Goal: Information Seeking & Learning: Learn about a topic

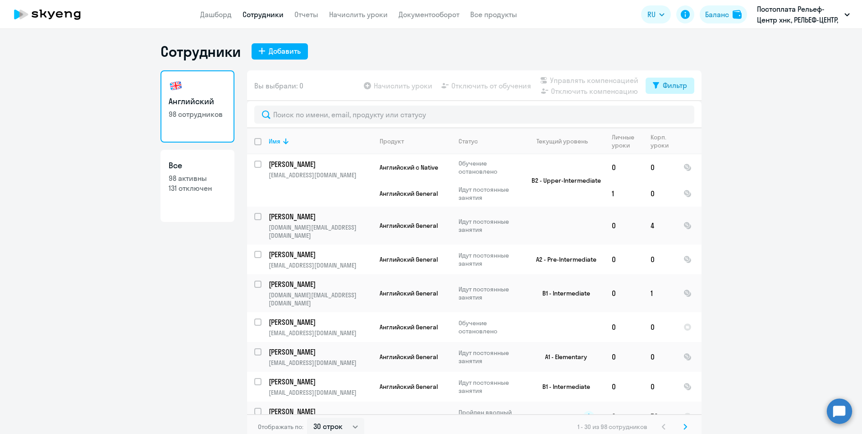
click at [679, 82] on div "Фильтр" at bounding box center [674, 85] width 24 height 11
click at [740, 80] on ng-component "Сотрудники Добавить Английский 98 сотрудников Все 98 активны 131 отключен Вы вы…" at bounding box center [431, 240] width 862 height 397
click at [729, 109] on ng-component "Сотрудники Добавить Английский 98 сотрудников Все 98 активны 131 отключен Вы вы…" at bounding box center [431, 240] width 862 height 397
click at [723, 148] on ng-component "Сотрудники Добавить Английский 98 сотрудников Все 98 активны 131 отключен Вы вы…" at bounding box center [431, 240] width 862 height 397
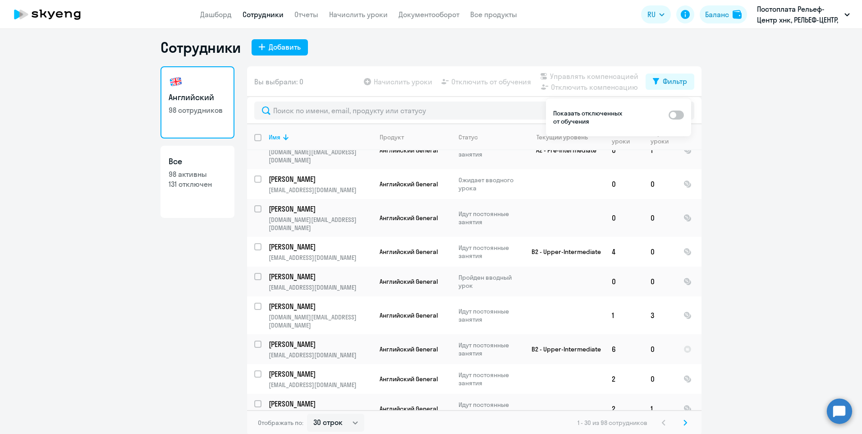
scroll to position [5, 0]
click at [353, 420] on select "30 строк 50 строк 100 строк" at bounding box center [335, 421] width 57 height 18
click at [307, 412] on select "30 строк 50 строк 100 строк" at bounding box center [335, 421] width 57 height 18
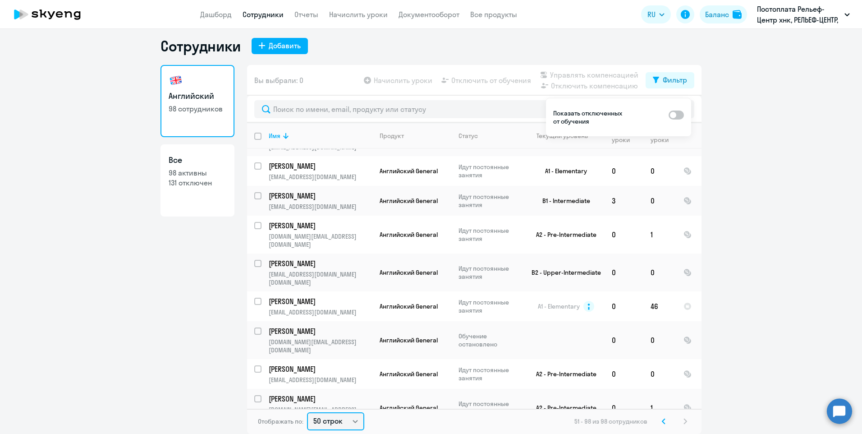
scroll to position [1213, 0]
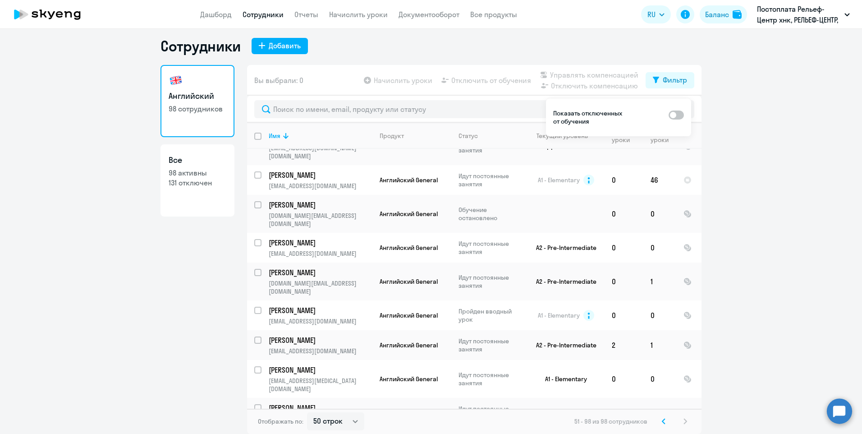
click at [663, 420] on svg-icon at bounding box center [663, 421] width 11 height 11
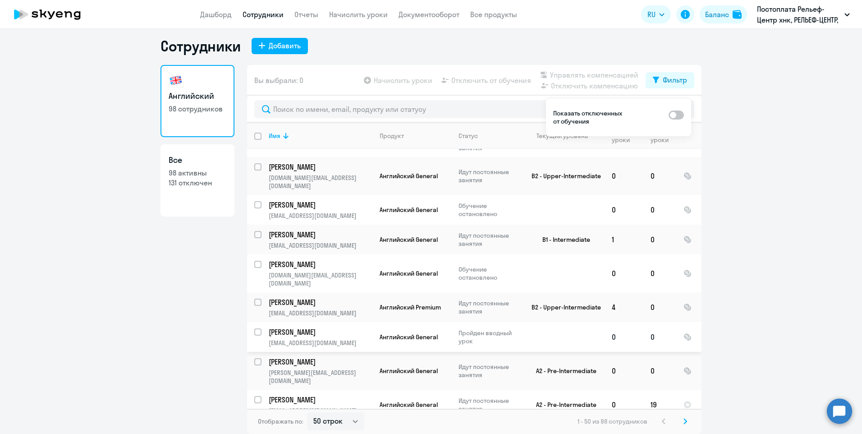
scroll to position [1318, 0]
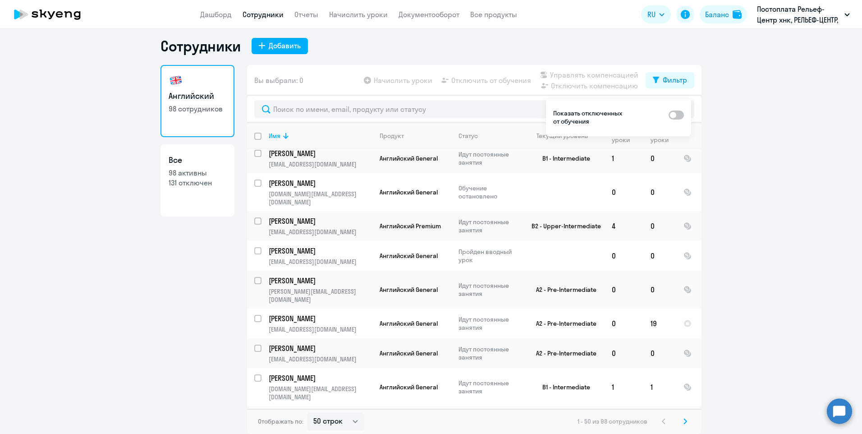
click at [680, 422] on svg-icon at bounding box center [685, 421] width 11 height 11
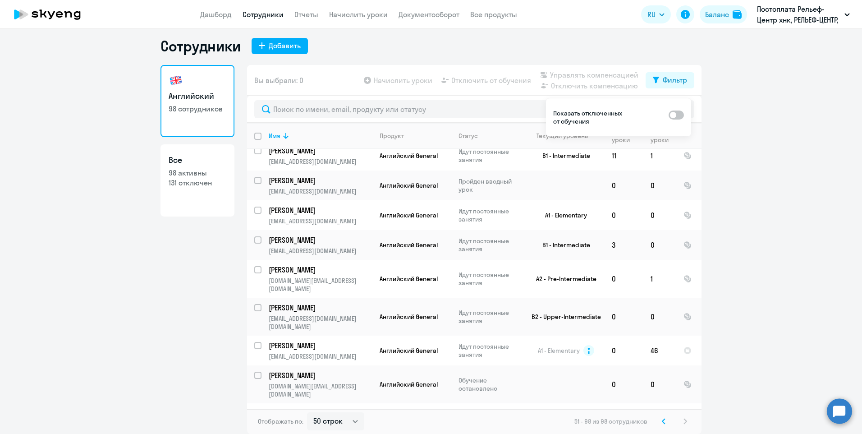
scroll to position [1213, 0]
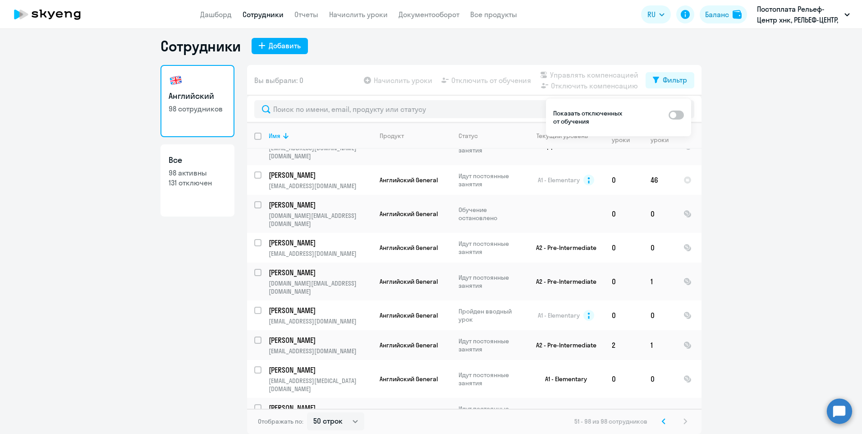
click at [662, 421] on icon at bounding box center [664, 421] width 4 height 6
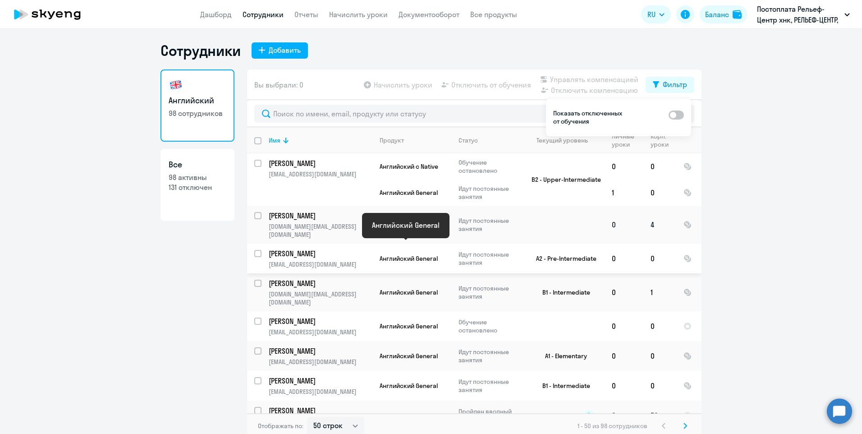
scroll to position [0, 0]
click at [731, 143] on ng-component "Сотрудники Добавить Английский 98 сотрудников Все 98 активны 131 отключен Вы вы…" at bounding box center [431, 240] width 862 height 397
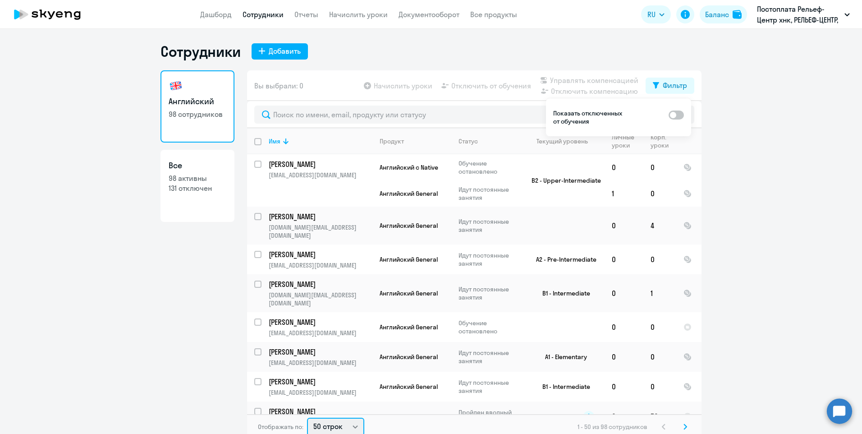
click at [340, 430] on select "30 строк 50 строк 100 строк" at bounding box center [335, 426] width 57 height 18
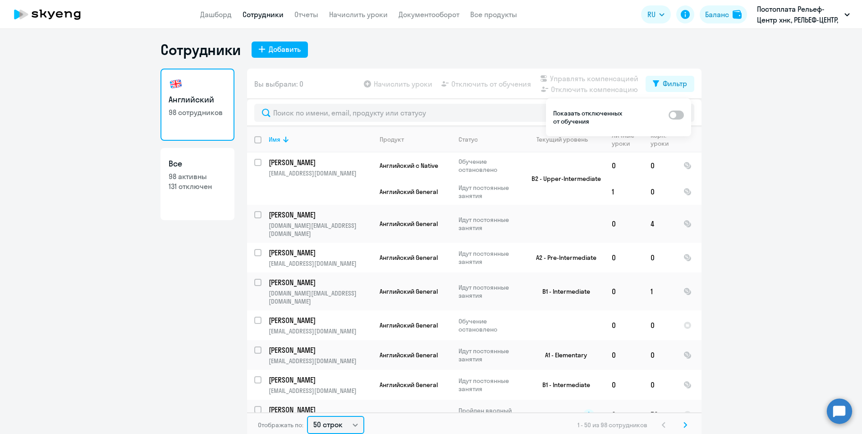
select select "30"
click at [307, 416] on select "30 строк 50 строк 100 строк" at bounding box center [335, 425] width 57 height 18
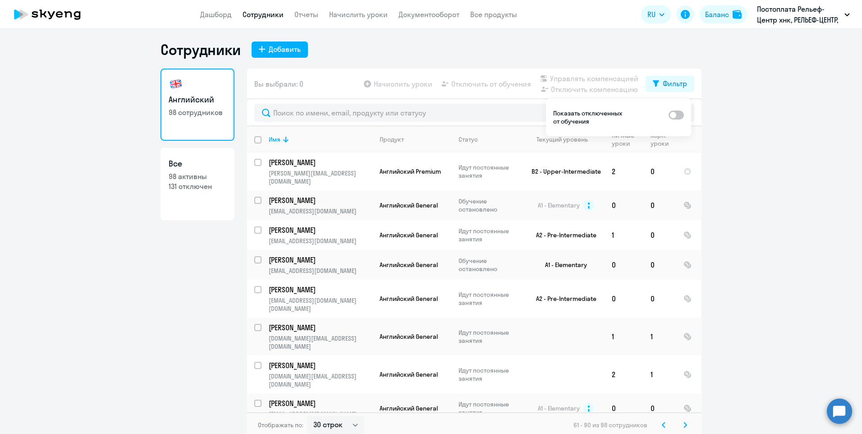
click at [767, 238] on ng-component "Сотрудники Добавить Английский 98 сотрудников Все 98 активны 131 отключен Вы вы…" at bounding box center [431, 239] width 862 height 397
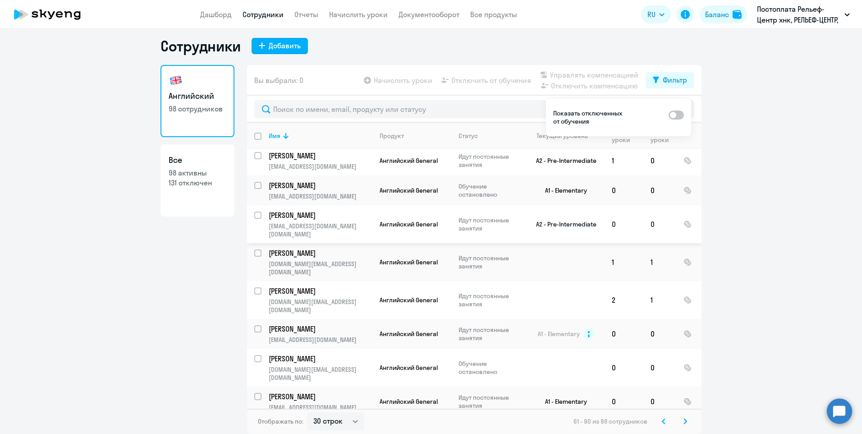
scroll to position [225, 0]
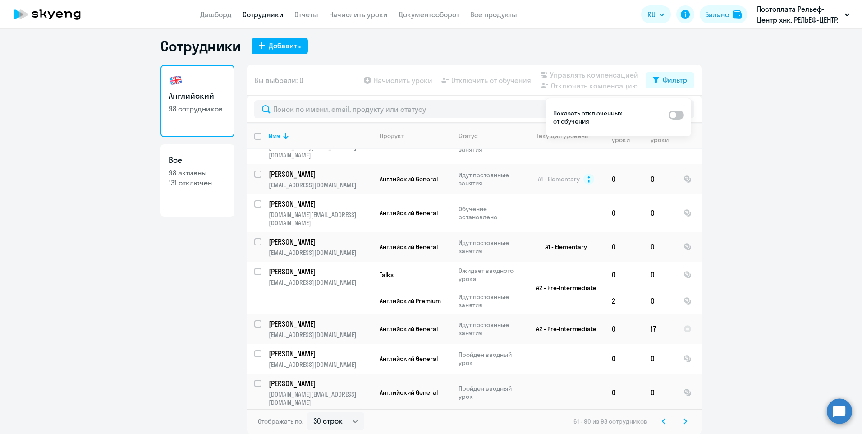
click at [658, 421] on svg-icon at bounding box center [663, 421] width 11 height 11
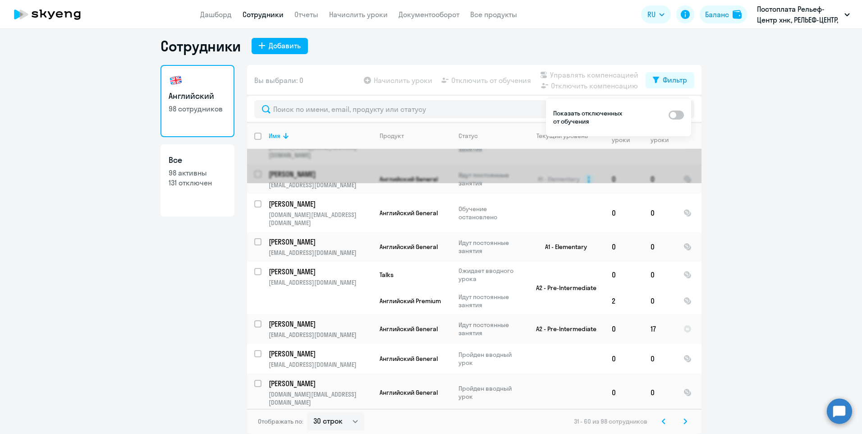
scroll to position [0, 0]
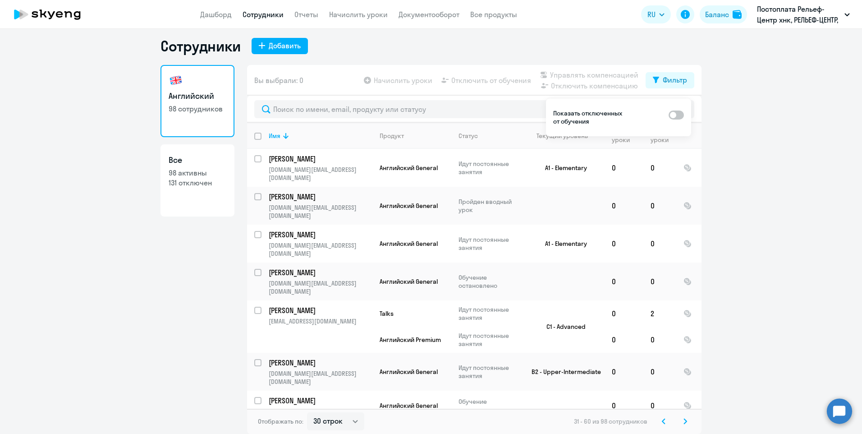
click at [658, 420] on svg-icon at bounding box center [663, 421] width 11 height 11
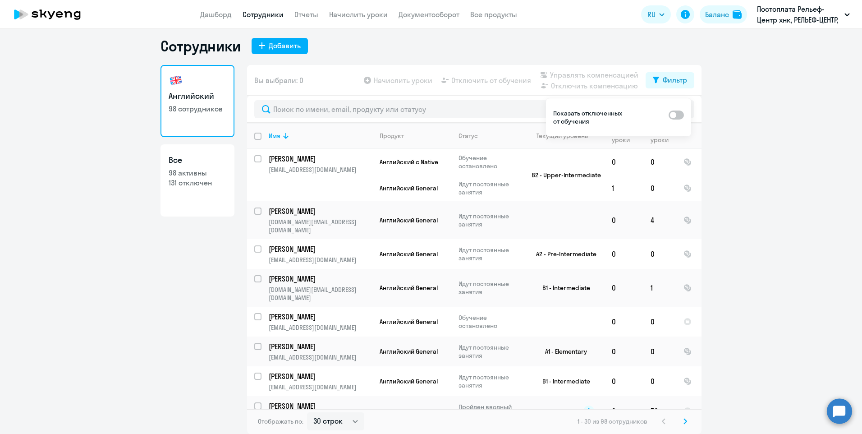
click at [717, 375] on ng-component "Сотрудники Добавить Английский 98 сотрудников Все 98 активны 131 отключен Вы вы…" at bounding box center [431, 235] width 862 height 397
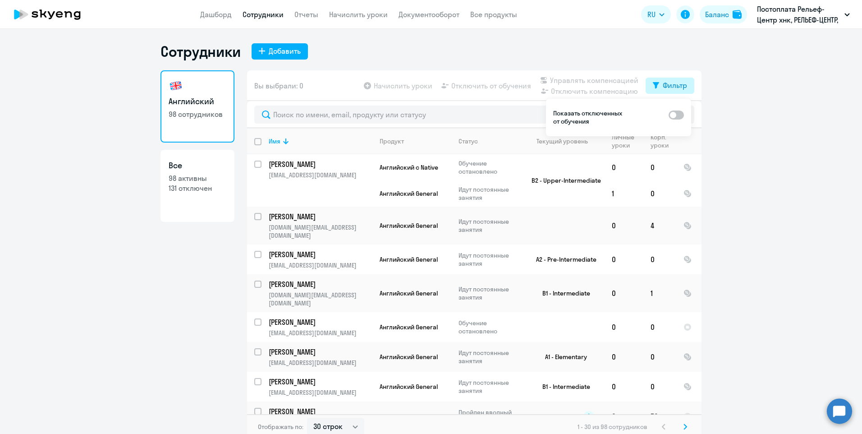
click at [671, 83] on div "Фильтр" at bounding box center [674, 85] width 24 height 11
click at [683, 64] on div "Сотрудники Добавить Английский 98 сотрудников Все 98 активны 131 отключен Вы вы…" at bounding box center [430, 240] width 541 height 397
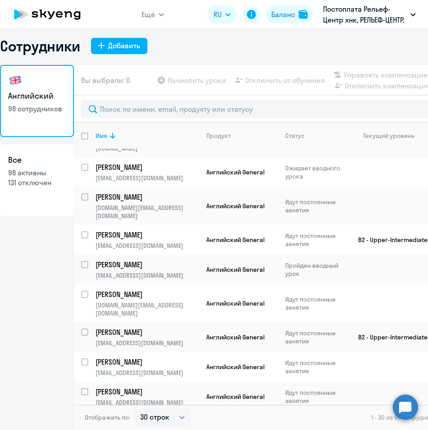
scroll to position [711, 7]
click at [297, 421] on div "Отображать по: 30 строк 50 строк 100 строк 1 - 30 из 98 сотрудников" at bounding box center [284, 417] width 421 height 25
click at [315, 430] on html "Ещё Дашборд Сотрудники Отчеты Начислить уроки Документооборот Все продукты RU Б…" at bounding box center [214, 215] width 428 height 430
click at [321, 421] on div "Отображать по: 30 строк 50 строк 100 строк 1 - 30 из 98 сотрудников" at bounding box center [284, 417] width 421 height 25
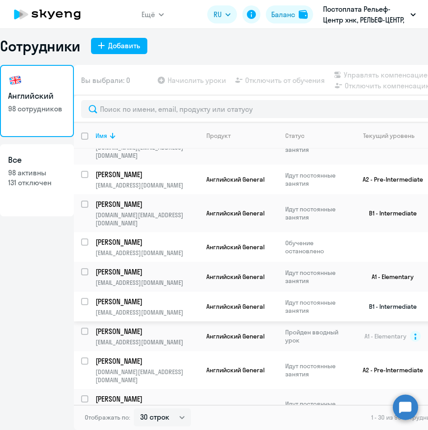
scroll to position [90, 7]
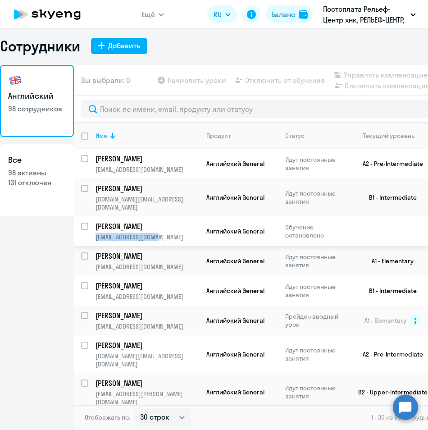
drag, startPoint x: 89, startPoint y: 223, endPoint x: 155, endPoint y: 222, distance: 66.7
click at [155, 233] on p "allana2006@yandex.ru" at bounding box center [147, 237] width 103 height 8
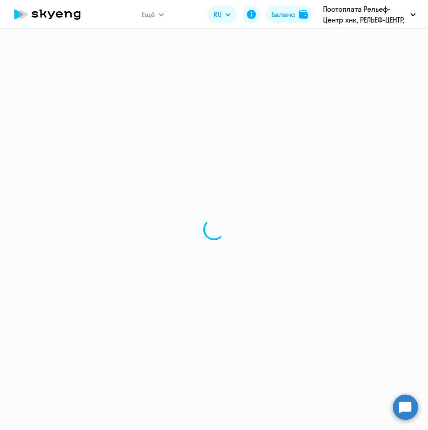
select select "english"
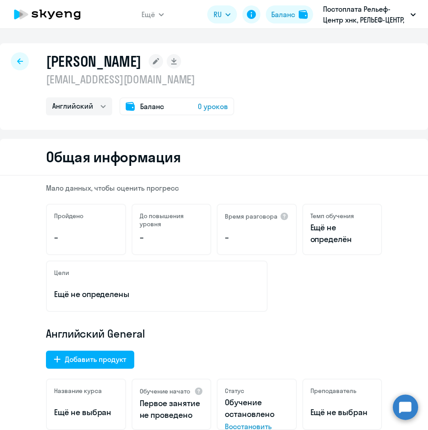
select select "30"
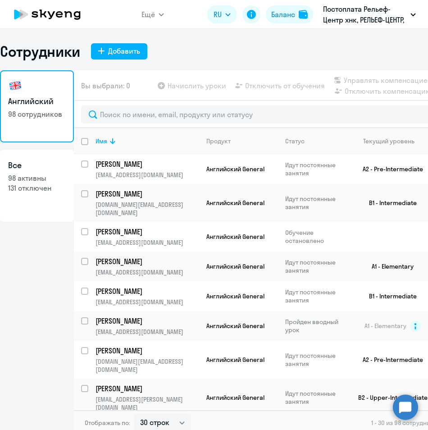
scroll to position [90, 0]
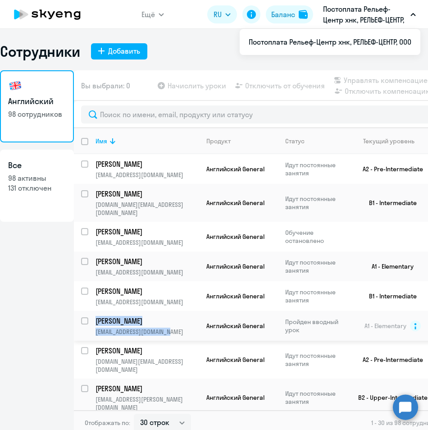
drag, startPoint x: 173, startPoint y: 317, endPoint x: 97, endPoint y: 303, distance: 77.5
click at [97, 311] on td "Хасанова Евгения Анатольевна khasanova.ea@berlingo.ru" at bounding box center [143, 326] width 111 height 30
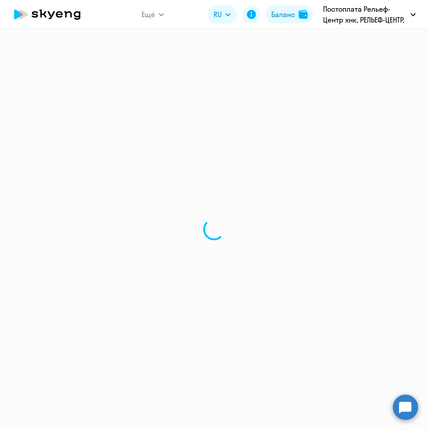
select select "english"
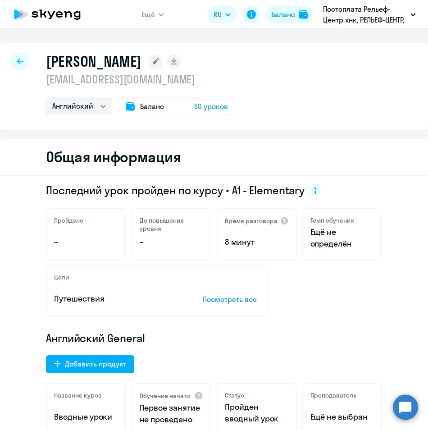
drag, startPoint x: 45, startPoint y: 61, endPoint x: 146, endPoint y: 66, distance: 101.5
click at [146, 66] on div "Хасанова Евгения Анатольевна khasanova.ea@berlingo.ru Английский Баланс 50 урок…" at bounding box center [214, 86] width 428 height 87
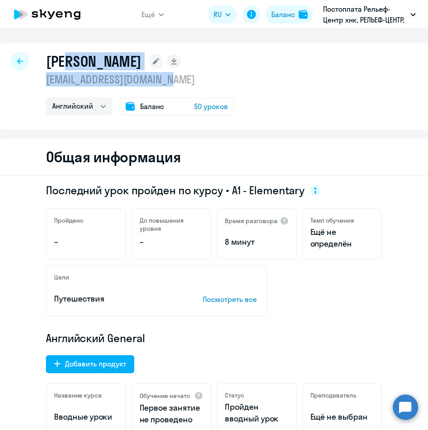
drag, startPoint x: 179, startPoint y: 82, endPoint x: 67, endPoint y: 62, distance: 114.4
click at [67, 62] on div "Хасанова Евгения Анатольевна khasanova.ea@berlingo.ru Английский Баланс 50 урок…" at bounding box center [140, 83] width 188 height 63
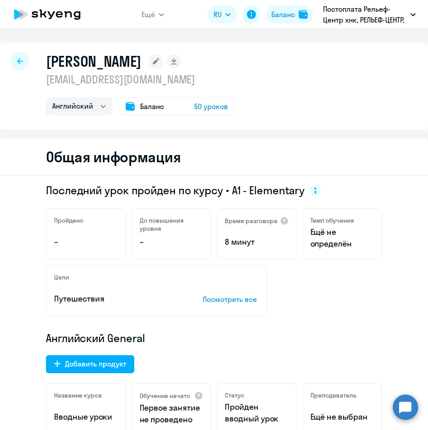
click at [64, 62] on h1 "Хасанова Евгения Анатольевна" at bounding box center [94, 61] width 96 height 18
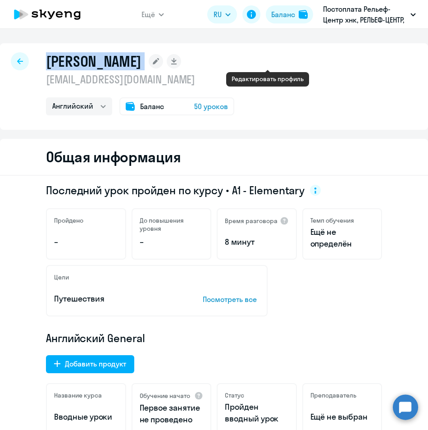
drag, startPoint x: 78, startPoint y: 59, endPoint x: 265, endPoint y: 62, distance: 186.6
click at [234, 62] on div "Хасанова Евгения Анатольевна" at bounding box center [140, 61] width 188 height 18
copy div "Хасанова Евгения Анатольевна"
select select "30"
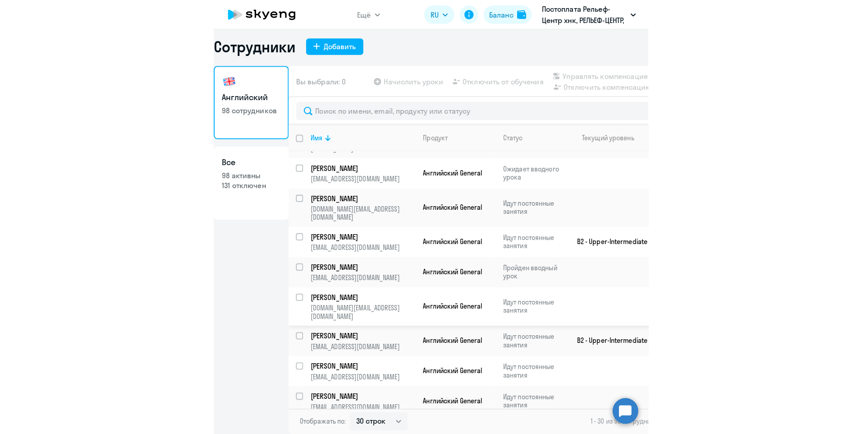
scroll to position [713, 0]
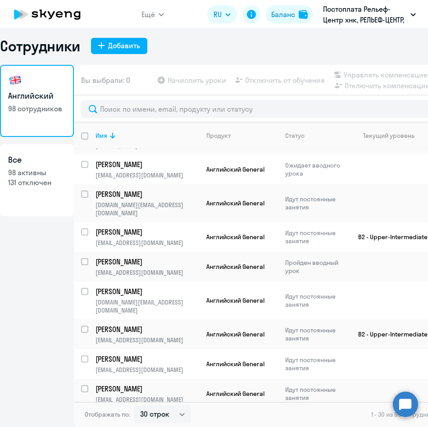
click at [333, 420] on div "Отображать по: 30 строк 50 строк 100 строк 1 - 30 из 98 сотрудников" at bounding box center [284, 414] width 421 height 25
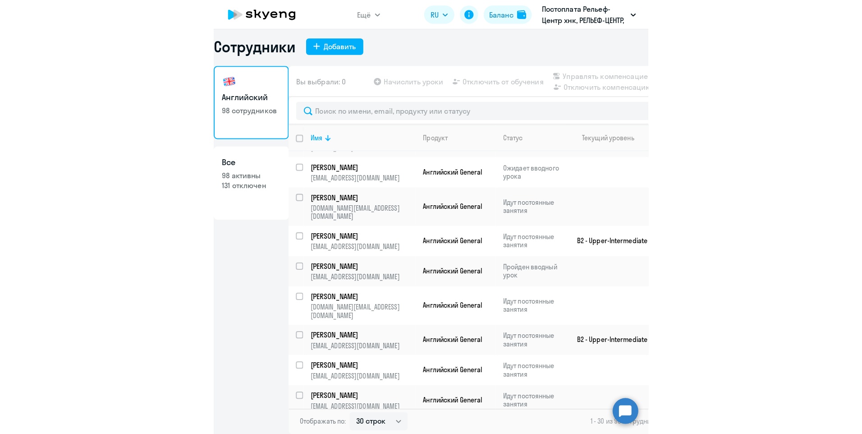
scroll to position [700, 0]
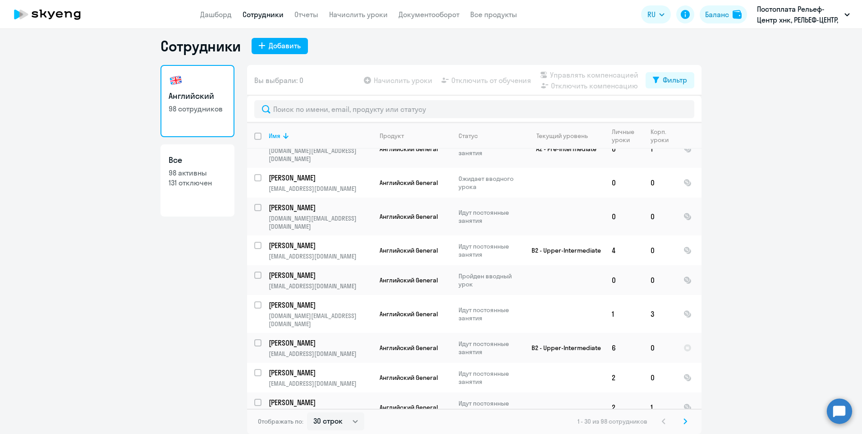
click at [680, 420] on svg-icon at bounding box center [685, 421] width 11 height 11
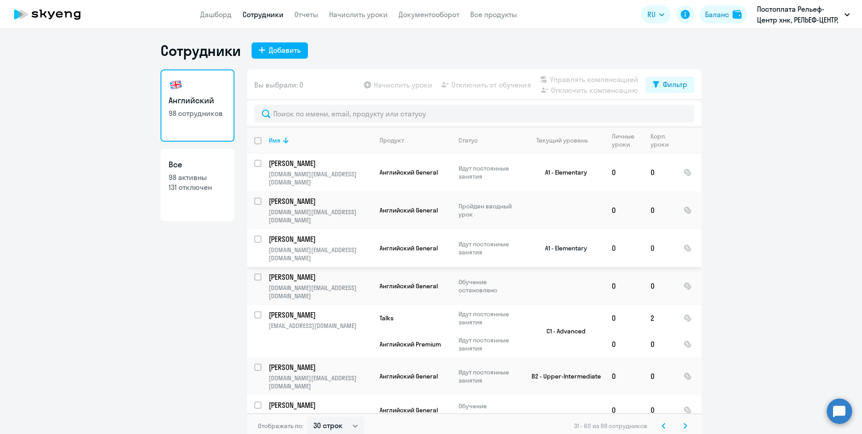
scroll to position [0, 0]
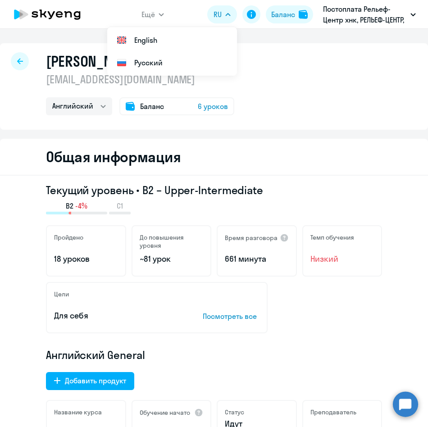
select select "english"
drag, startPoint x: 51, startPoint y: 64, endPoint x: 166, endPoint y: 63, distance: 115.4
click at [142, 63] on h1 "[PERSON_NAME]" at bounding box center [94, 61] width 96 height 18
